Goal: Find specific page/section: Find specific page/section

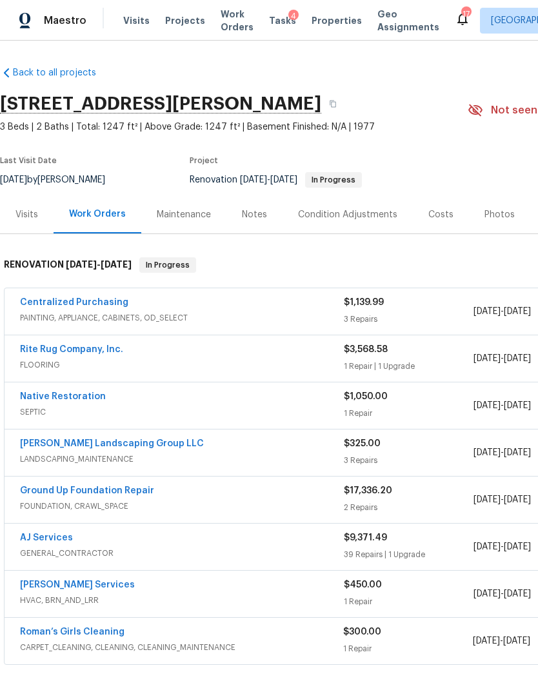
click at [52, 534] on link "AJ Services" at bounding box center [46, 538] width 53 height 9
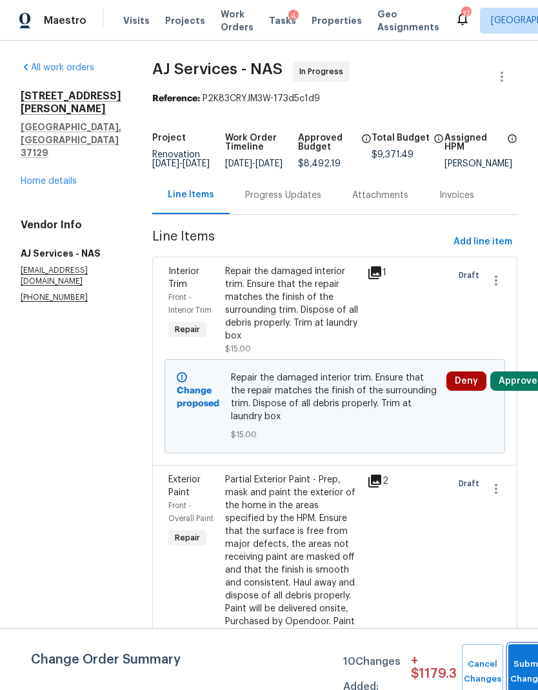
click at [519, 670] on span "Submit Changes" at bounding box center [529, 672] width 28 height 30
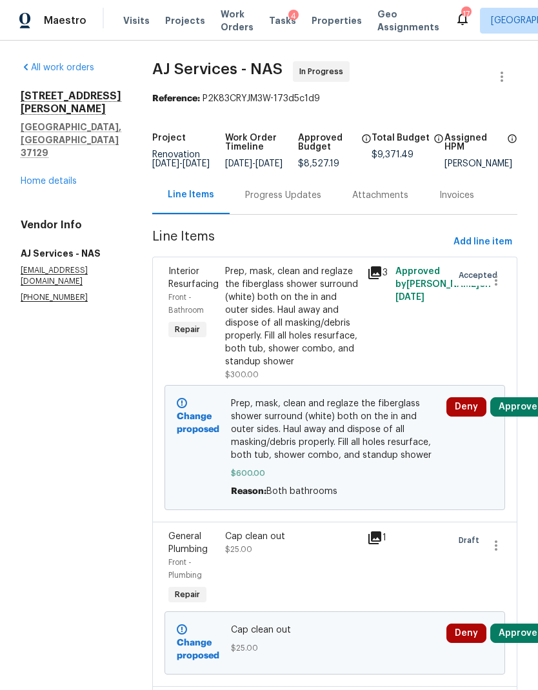
click at [521, 417] on button "Approve" at bounding box center [517, 406] width 55 height 19
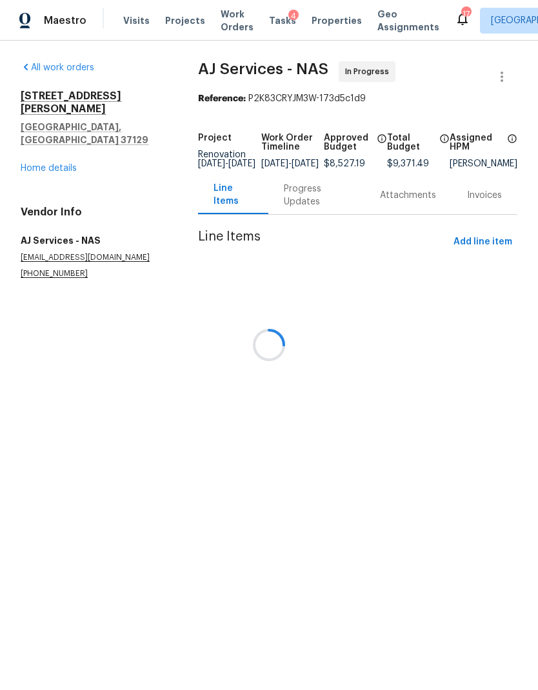
click at [346, 421] on div at bounding box center [269, 345] width 538 height 690
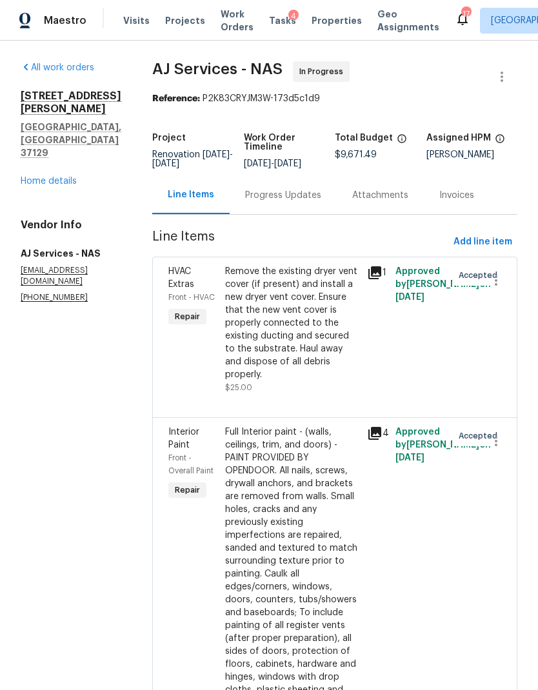
click at [305, 194] on div "Progress Updates" at bounding box center [283, 195] width 76 height 13
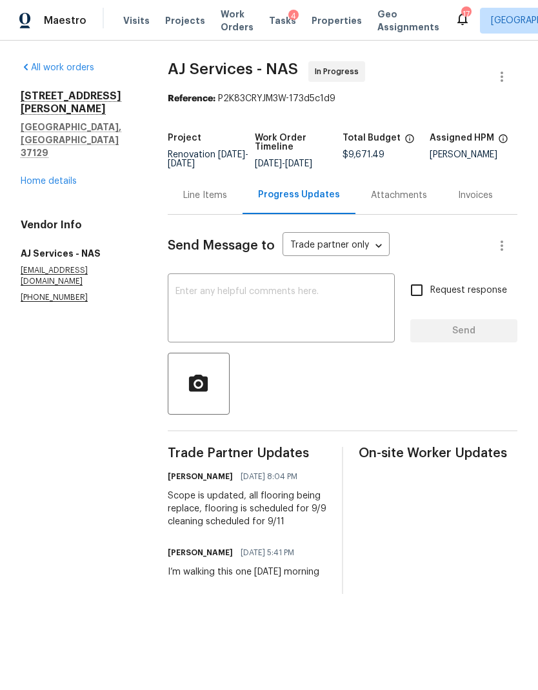
click at [314, 311] on textarea at bounding box center [281, 309] width 212 height 45
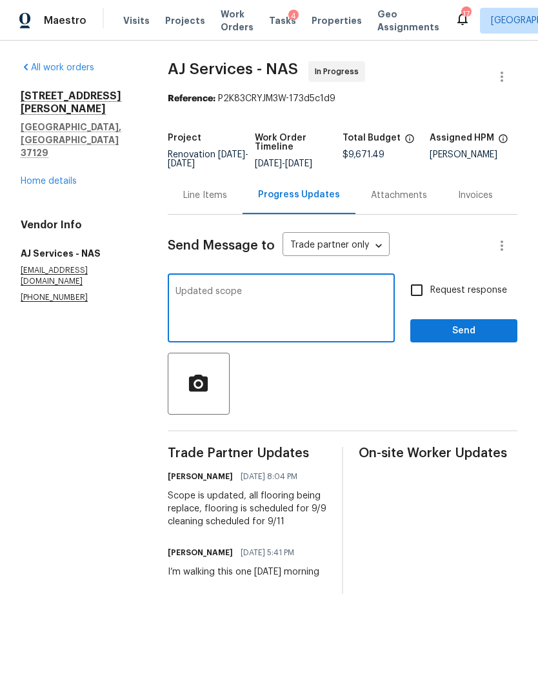
type textarea "Updated scope"
click at [430, 292] on input "Request response" at bounding box center [416, 290] width 27 height 27
checkbox input "true"
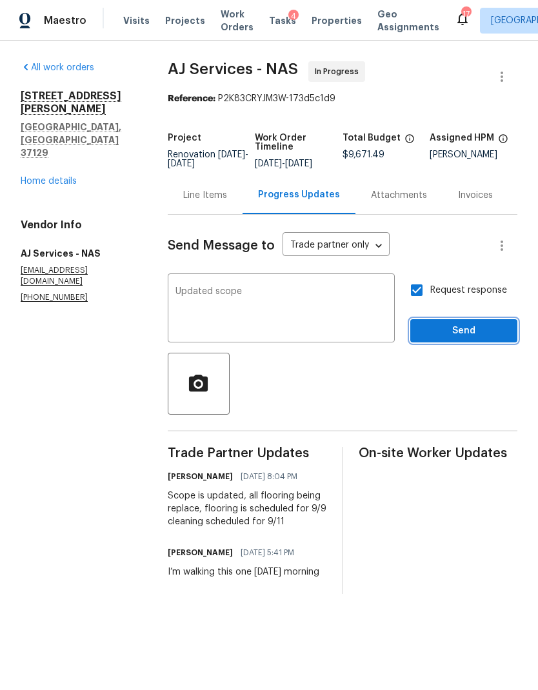
click at [457, 339] on span "Send" at bounding box center [464, 331] width 86 height 16
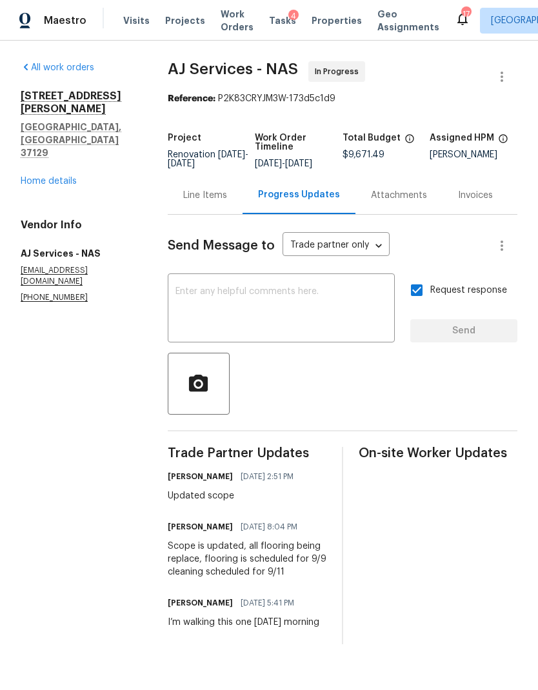
click at [57, 177] on link "Home details" at bounding box center [49, 181] width 56 height 9
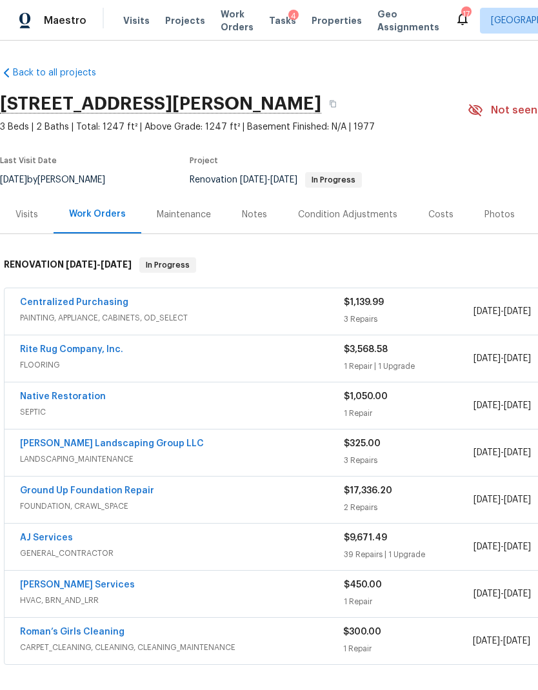
click at [125, 446] on link "[PERSON_NAME] Landscaping Group LLC" at bounding box center [112, 443] width 184 height 9
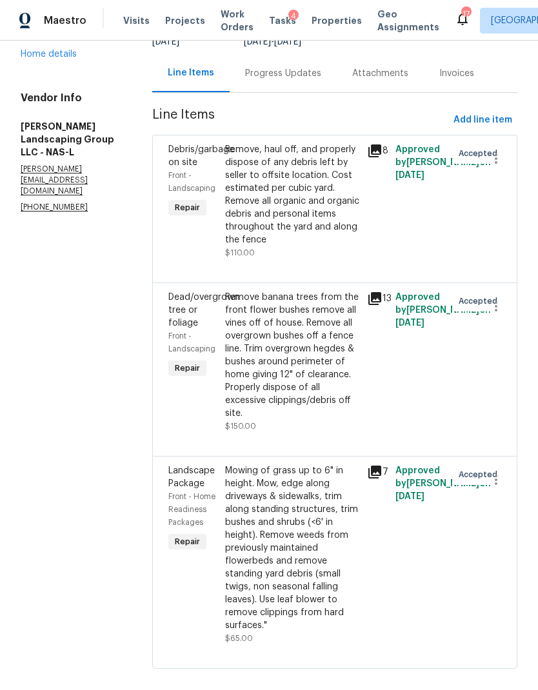
scroll to position [126, 0]
click at [485, 129] on span "Add line item" at bounding box center [483, 121] width 59 height 16
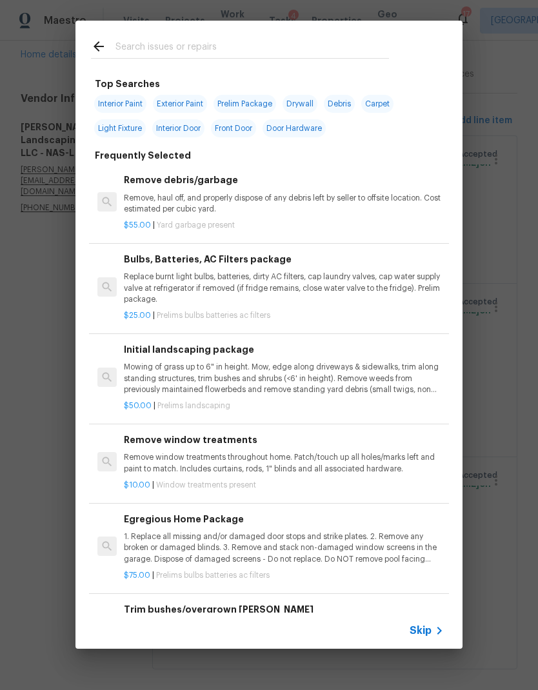
click at [435, 630] on icon at bounding box center [439, 630] width 15 height 15
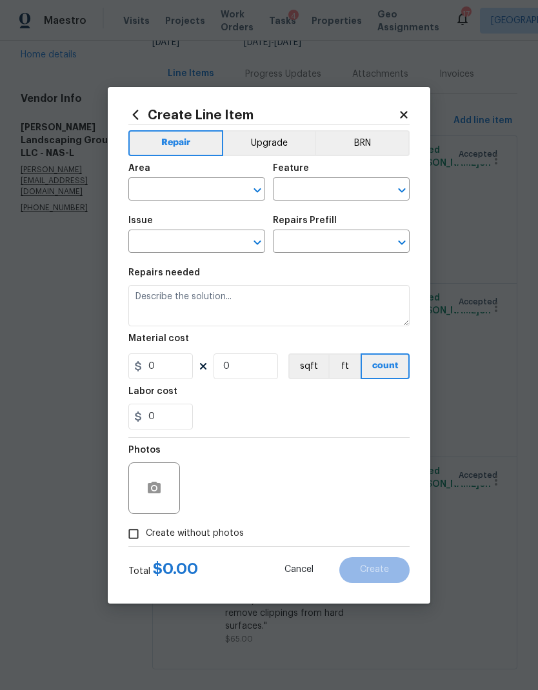
click at [195, 192] on input "text" at bounding box center [178, 191] width 101 height 20
click at [203, 244] on li "Exterior Overall" at bounding box center [196, 240] width 137 height 21
type input "Exterior Overall"
click at [337, 186] on input "text" at bounding box center [323, 191] width 101 height 20
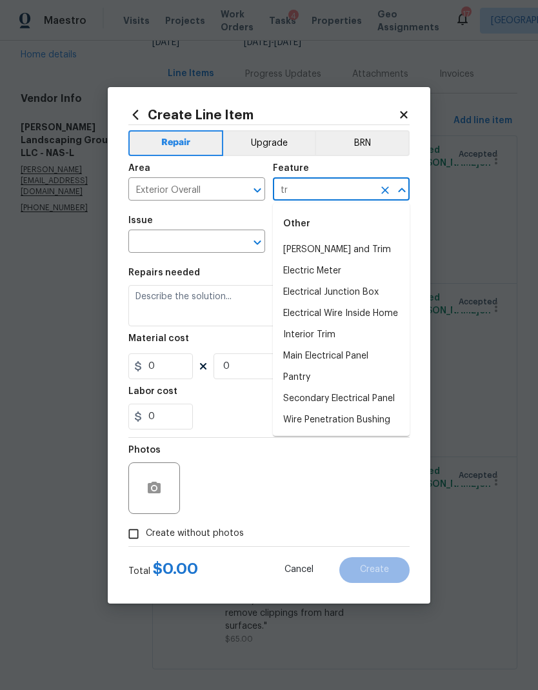
type input "t"
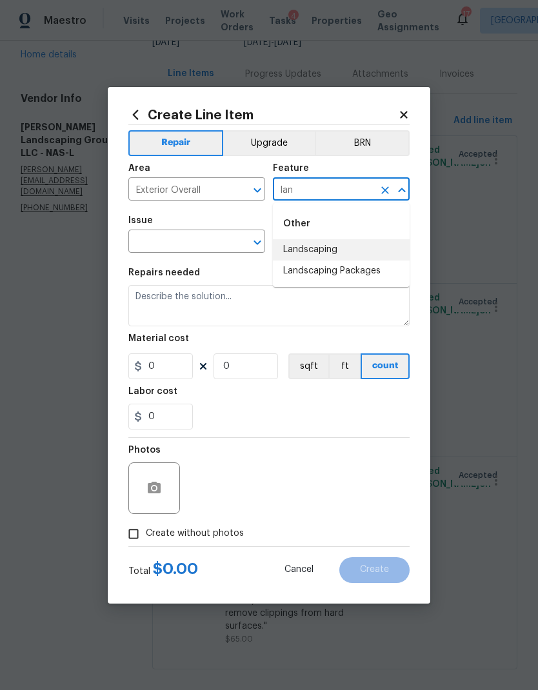
click at [339, 252] on li "Landscaping" at bounding box center [341, 249] width 137 height 21
type input "Landscaping"
click at [260, 236] on icon "Open" at bounding box center [257, 242] width 15 height 15
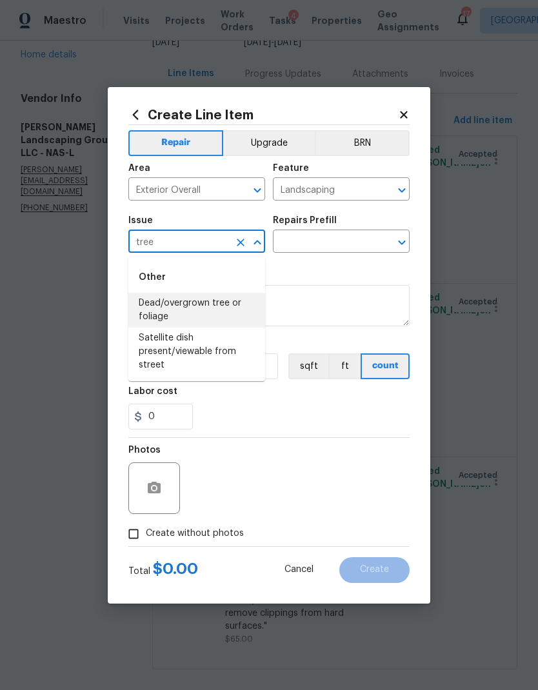
click at [222, 305] on li "Dead/overgrown tree or foliage" at bounding box center [196, 310] width 137 height 35
type input "Dead/overgrown tree or foliage"
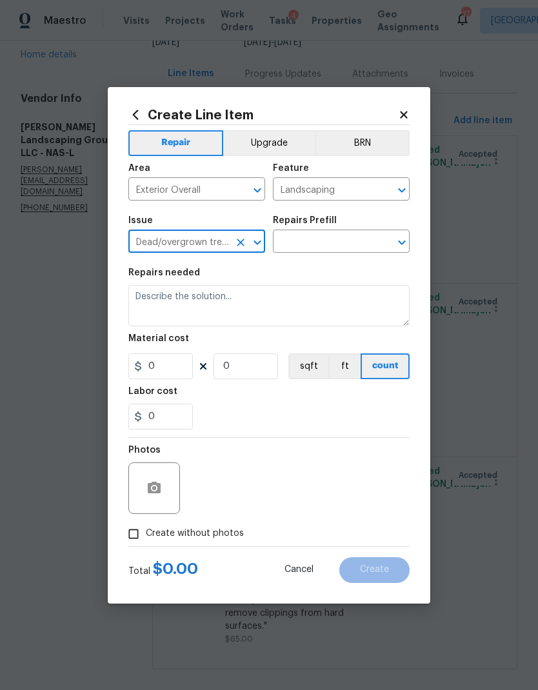
click at [403, 248] on icon "Open" at bounding box center [401, 242] width 15 height 15
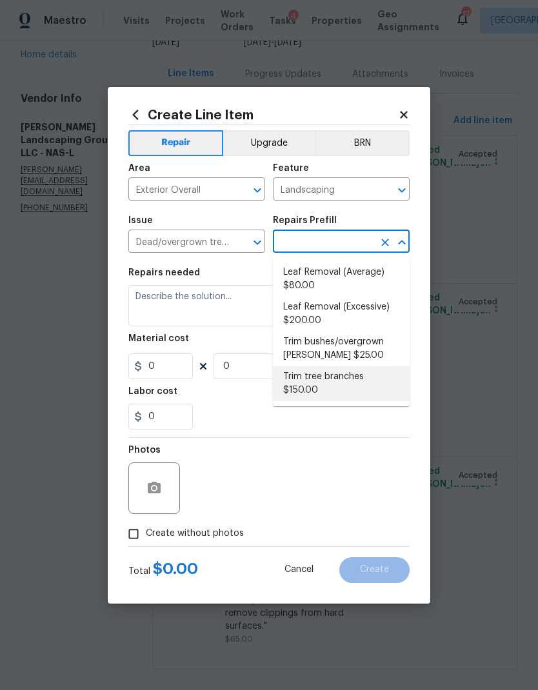
click at [337, 385] on li "Trim tree branches $150.00" at bounding box center [341, 383] width 137 height 35
type input "Trim tree branches $150.00"
type textarea "Trim back overgrown tree branches in contact with home & branches hanging low o…"
type input "1"
type input "150"
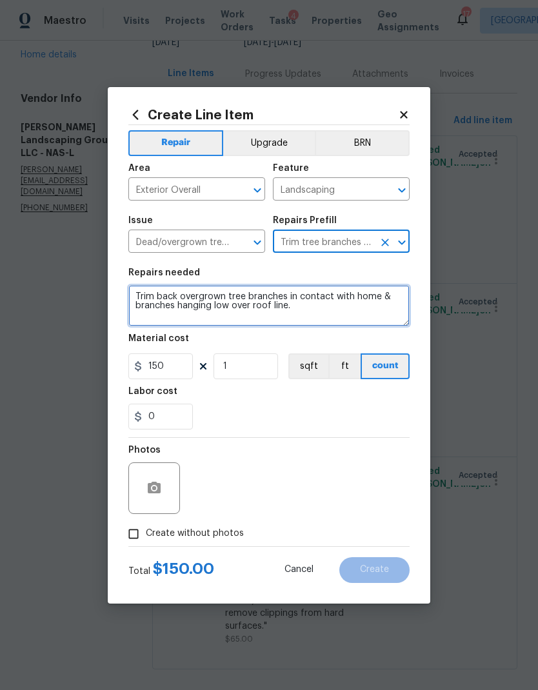
click at [335, 310] on textarea "Trim back overgrown tree branches in contact with home & branches hanging low o…" at bounding box center [268, 305] width 281 height 41
click at [135, 294] on textarea "Trim back overgrown tree branches in contact with home & branches hanging low o…" at bounding box center [268, 305] width 281 height 41
click at [163, 289] on textarea "Trim back overgrown tree branches in contact with home & branches hanging low o…" at bounding box center [268, 305] width 281 height 41
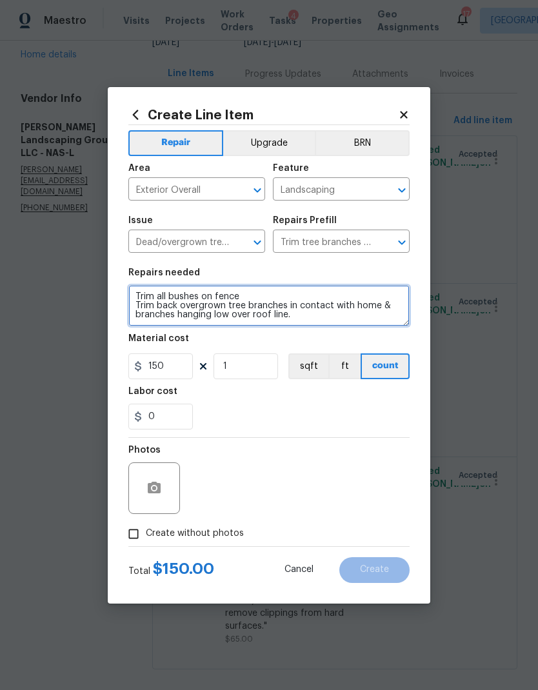
type textarea "Trim all bushes on fence Trim back overgrown tree branches in contact with home…"
click at [261, 388] on div "Labor cost" at bounding box center [268, 395] width 281 height 17
click at [287, 299] on textarea "Trim all bushes on fence Trim back overgrown tree branches in contact with home…" at bounding box center [268, 305] width 281 height 41
click at [273, 405] on div "0" at bounding box center [268, 417] width 281 height 26
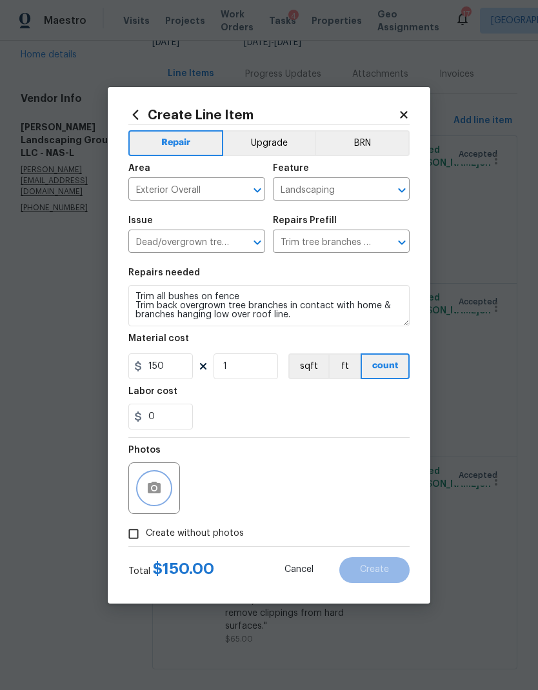
click at [162, 490] on button "button" at bounding box center [154, 488] width 31 height 31
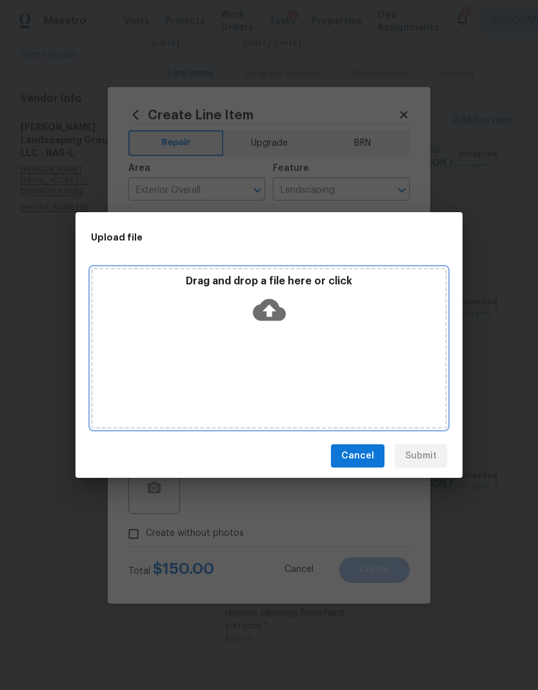
click at [279, 308] on icon at bounding box center [269, 310] width 33 height 22
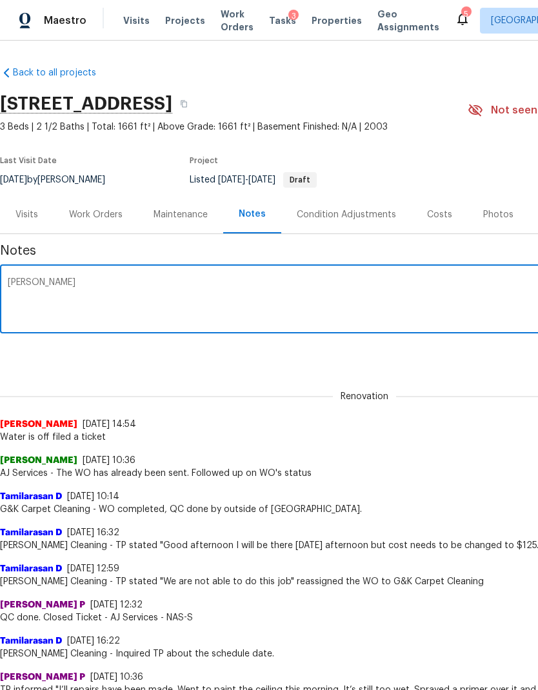
click at [23, 283] on textarea "[PERSON_NAME]" at bounding box center [365, 300] width 714 height 45
click at [19, 292] on textarea "[PERSON_NAME]" at bounding box center [365, 300] width 714 height 45
click at [322, 21] on span "Properties" at bounding box center [337, 20] width 50 height 13
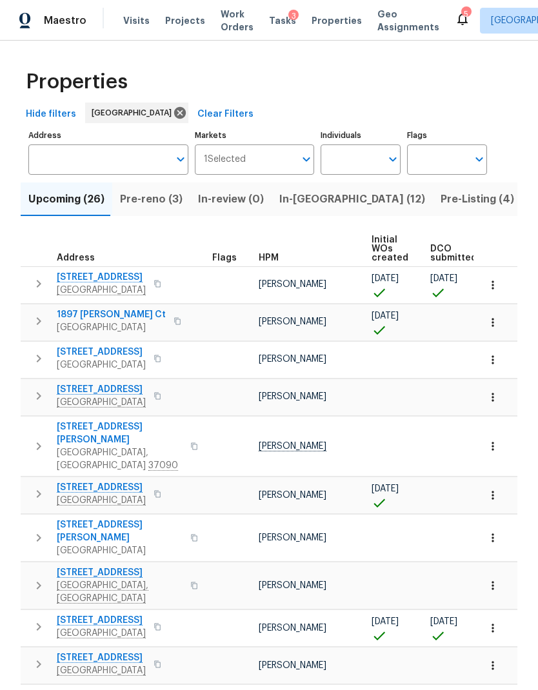
click at [102, 168] on input "Address" at bounding box center [98, 160] width 141 height 30
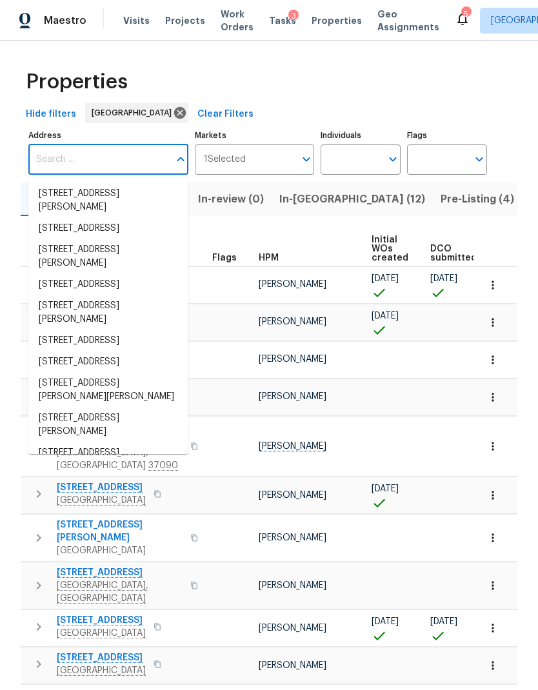
click at [82, 157] on input "Address" at bounding box center [98, 160] width 141 height 30
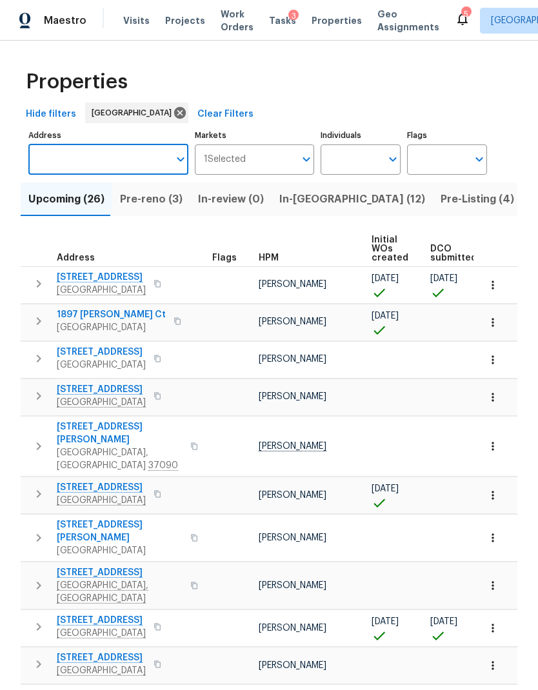
paste input "[STREET_ADDRESS][PERSON_NAME]"
type input "[STREET_ADDRESS][PERSON_NAME]"
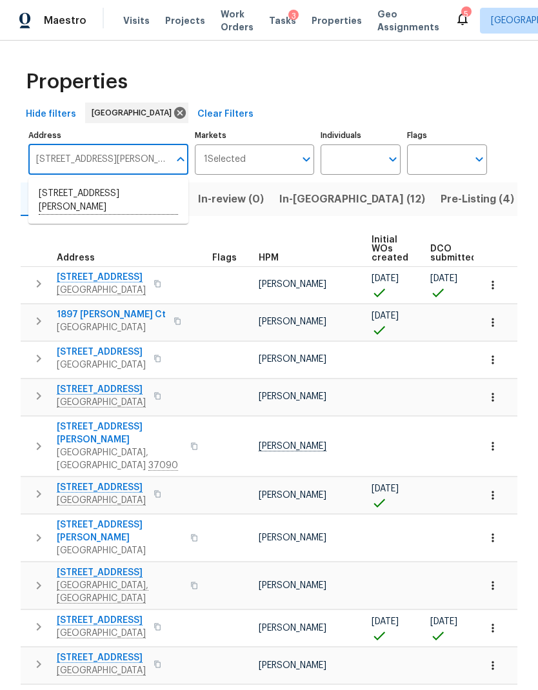
click at [85, 196] on li "8607 Hooper St Murfreesboro TN 37129" at bounding box center [108, 200] width 160 height 35
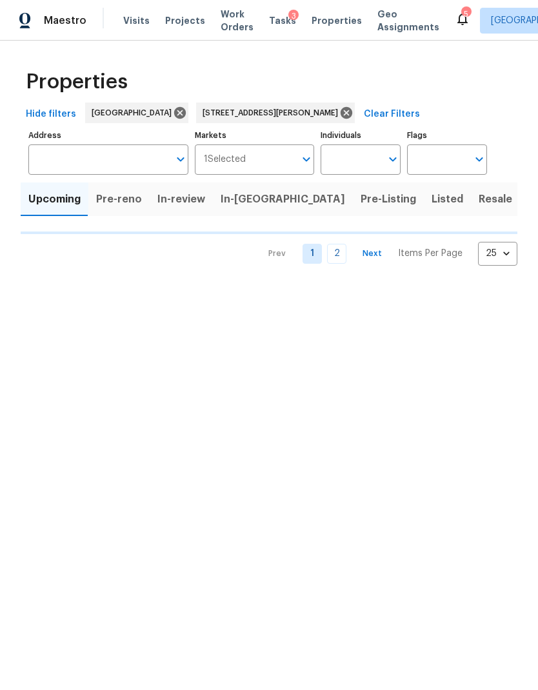
type input "8607 Hooper St Murfreesboro TN 37129"
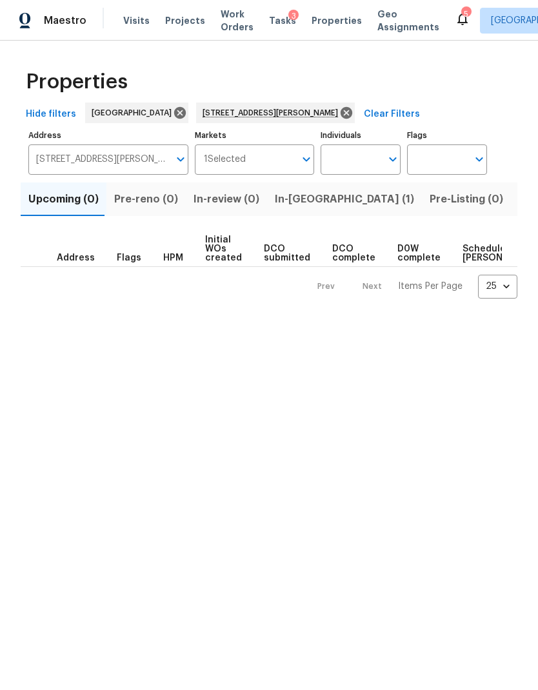
click at [300, 200] on span "In-reno (1)" at bounding box center [344, 199] width 139 height 18
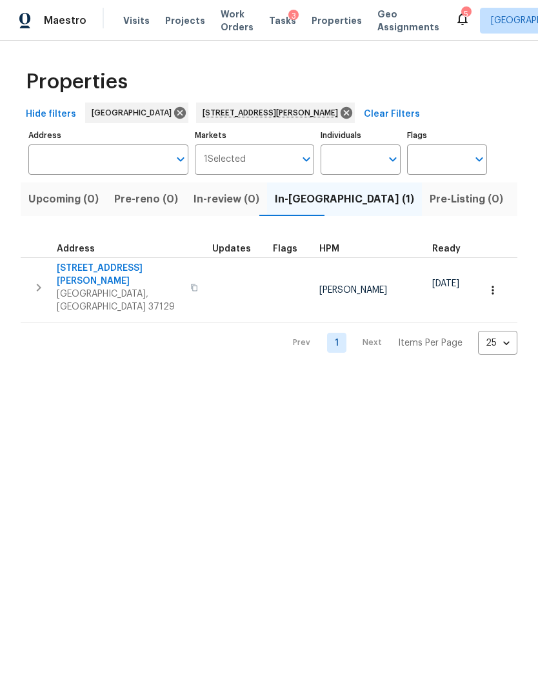
type input "8607 Hooper St Murfreesboro TN 37129"
click at [48, 280] on button "button" at bounding box center [39, 288] width 26 height 52
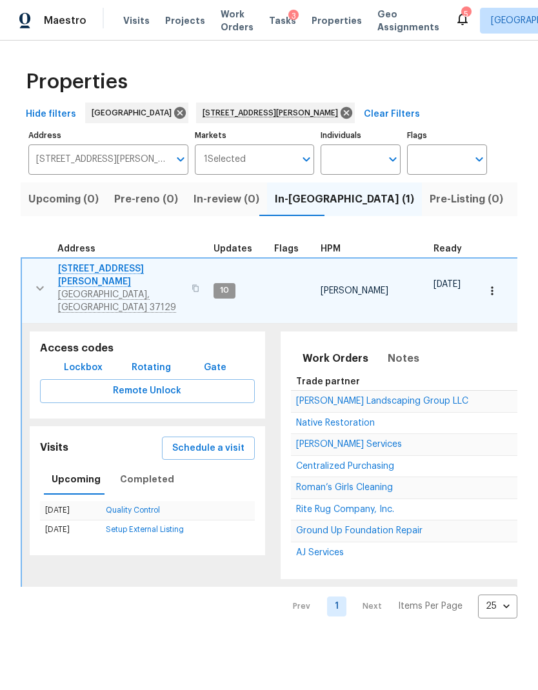
click at [81, 360] on span "Lockbox" at bounding box center [83, 368] width 39 height 16
